Goal: Transaction & Acquisition: Purchase product/service

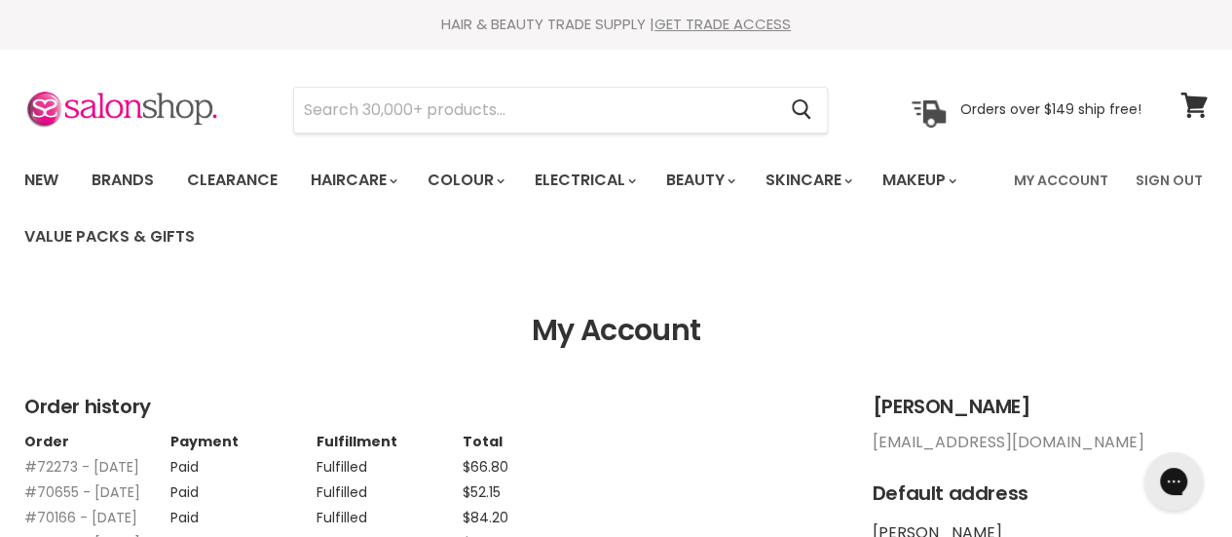
click at [1006, 367] on section "My Account Order history Order Payment Fulfillment Total #72273 - [DATE] Paid F…" at bounding box center [616, 515] width 1232 height 403
click at [439, 121] on input "Search" at bounding box center [534, 110] width 481 height 45
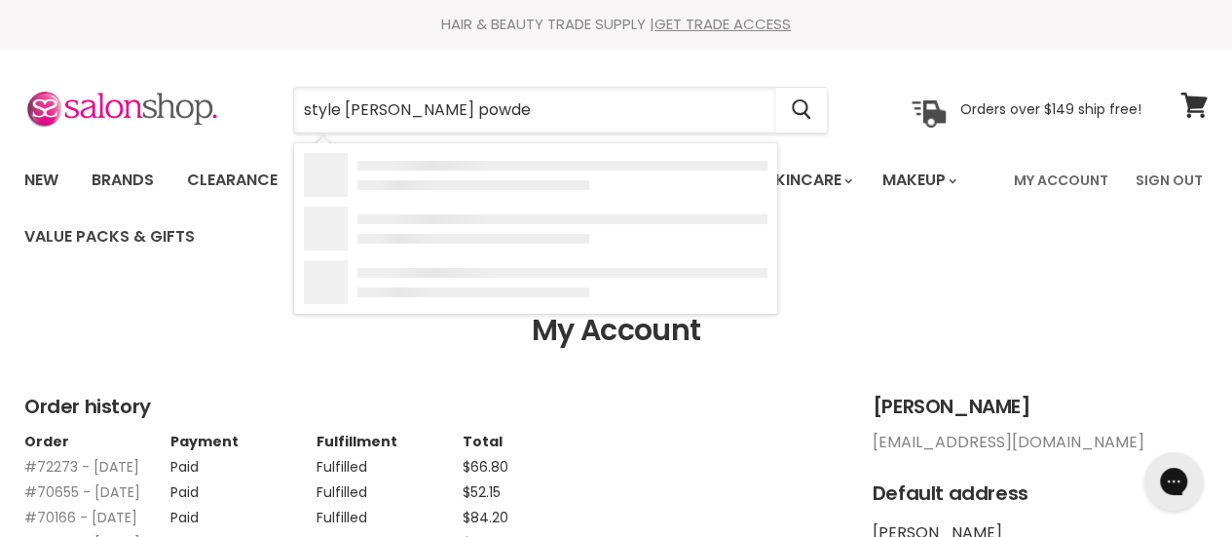
type input "style perfetto powder"
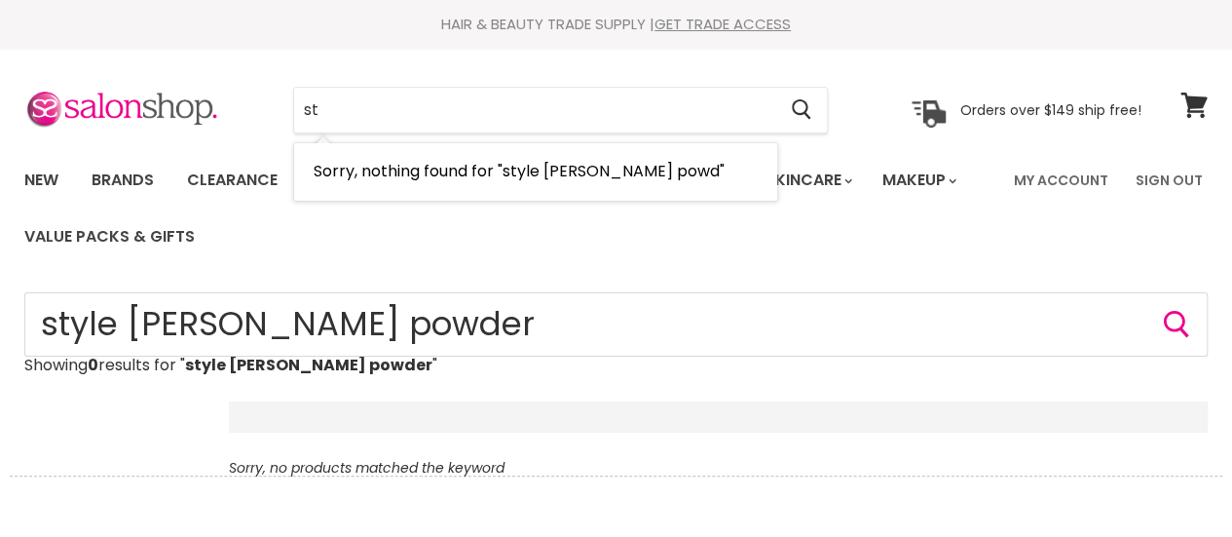
type input "s"
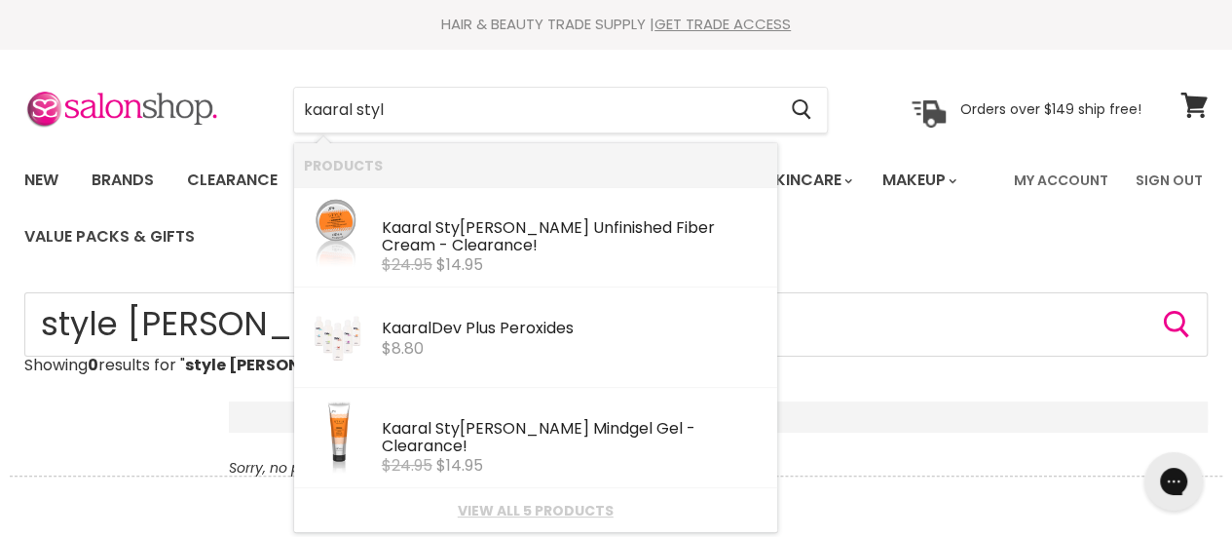
type input "kaaral style"
